Goal: Navigation & Orientation: Find specific page/section

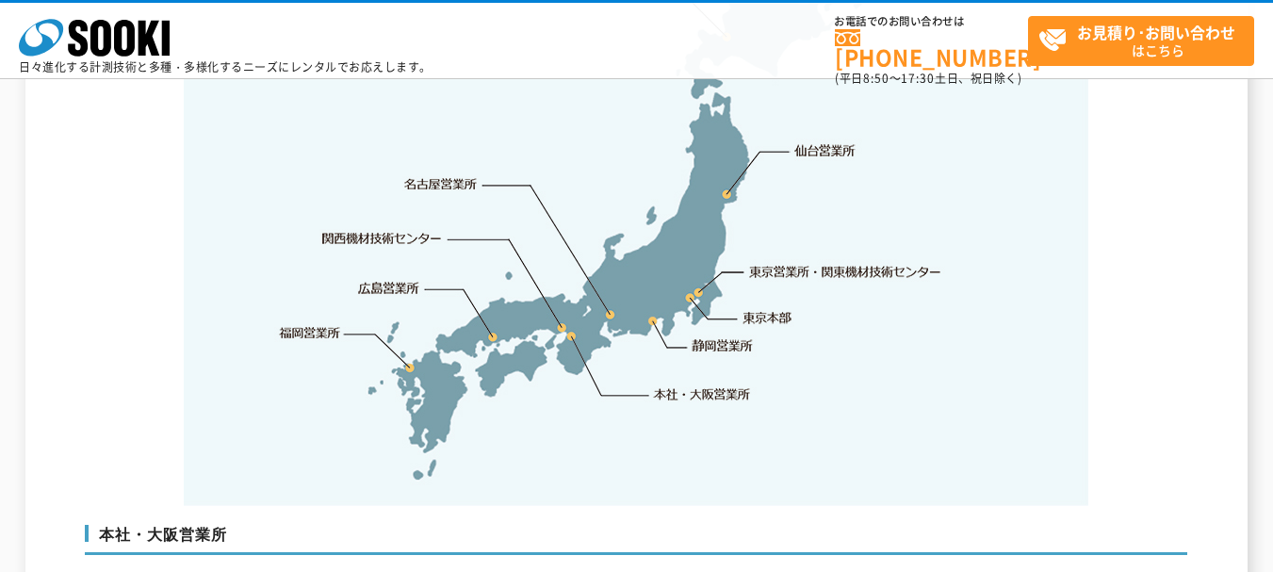
scroll to position [4051, 0]
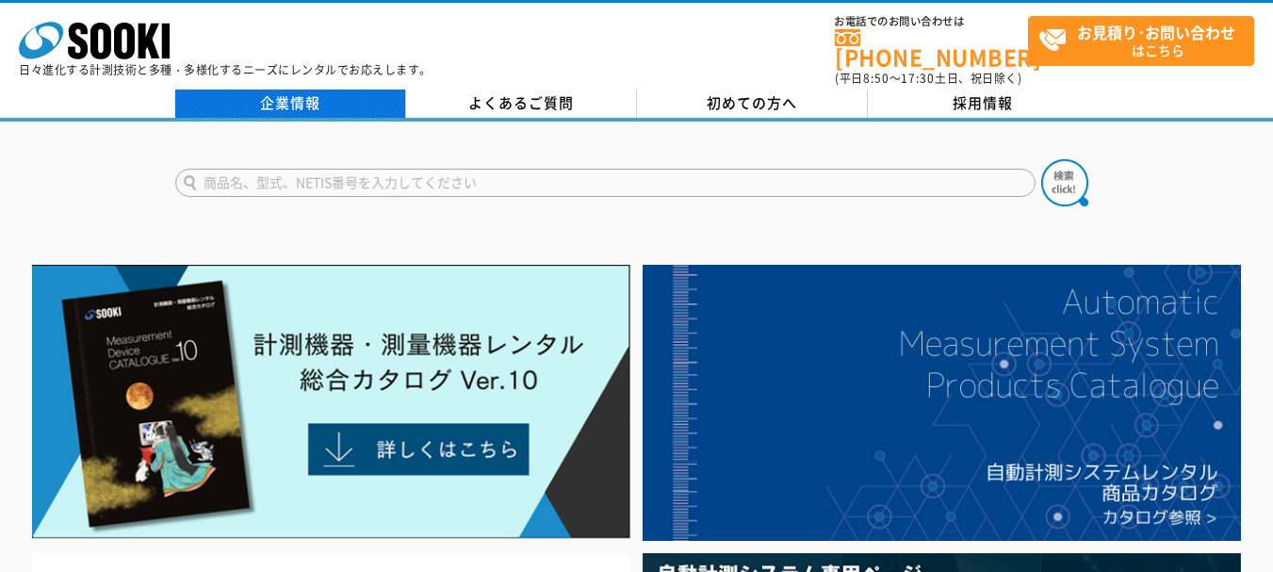
click at [291, 90] on link "企業情報" at bounding box center [290, 104] width 231 height 28
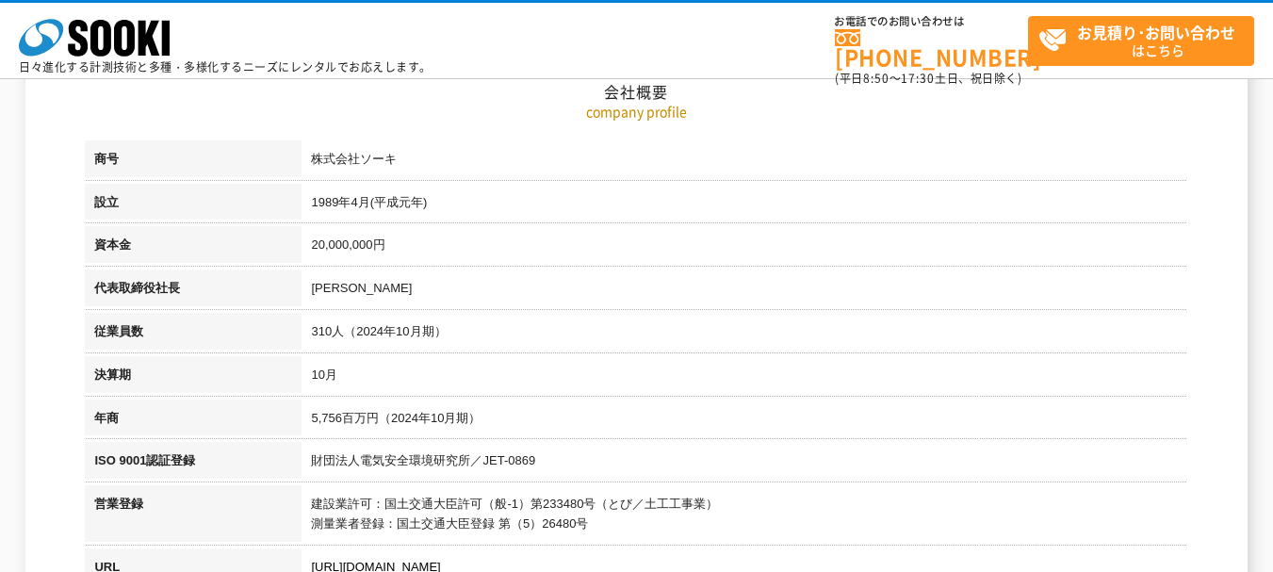
scroll to position [377, 0]
